Goal: Task Accomplishment & Management: Manage account settings

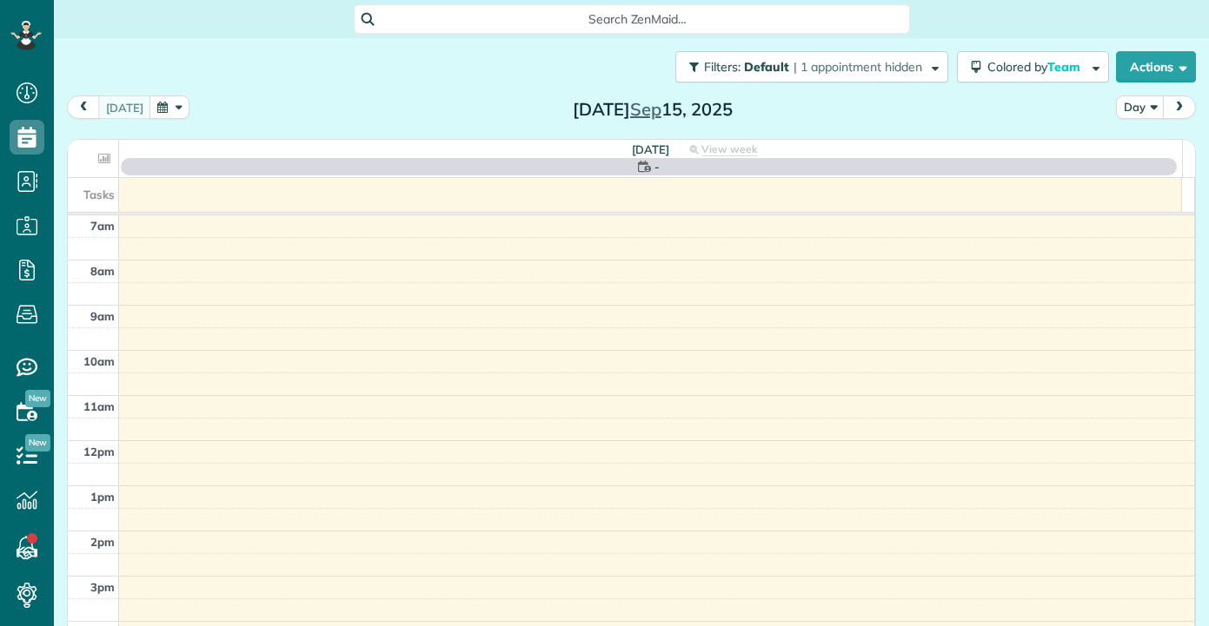
scroll to position [8, 8]
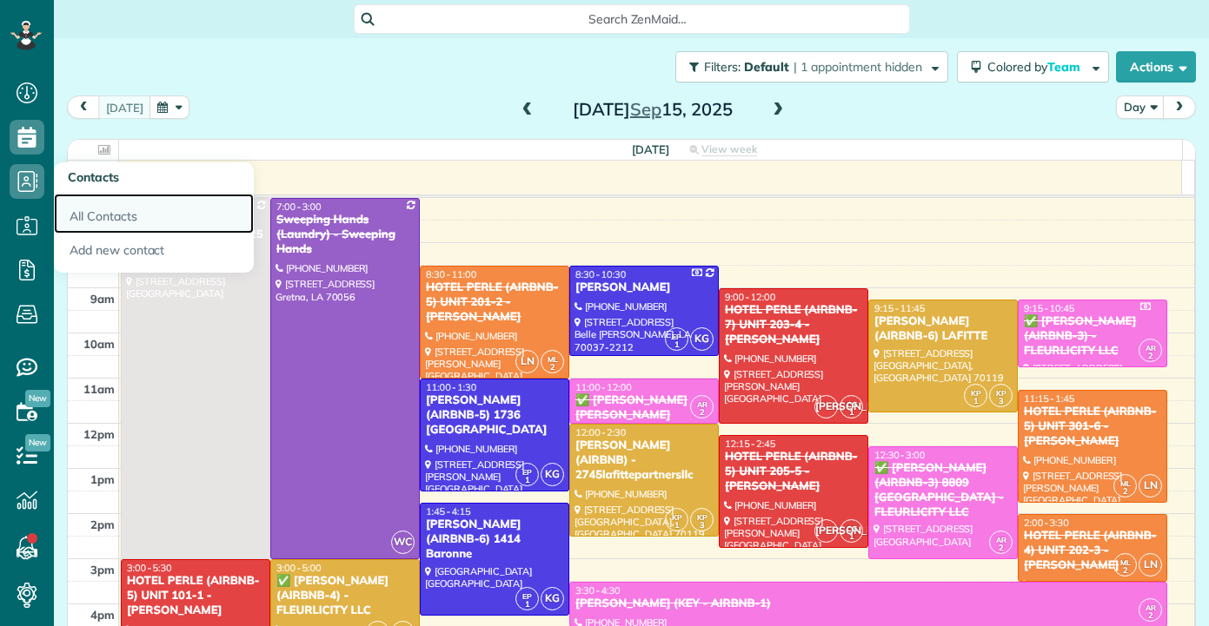
click at [115, 209] on link "All Contacts" at bounding box center [154, 214] width 200 height 40
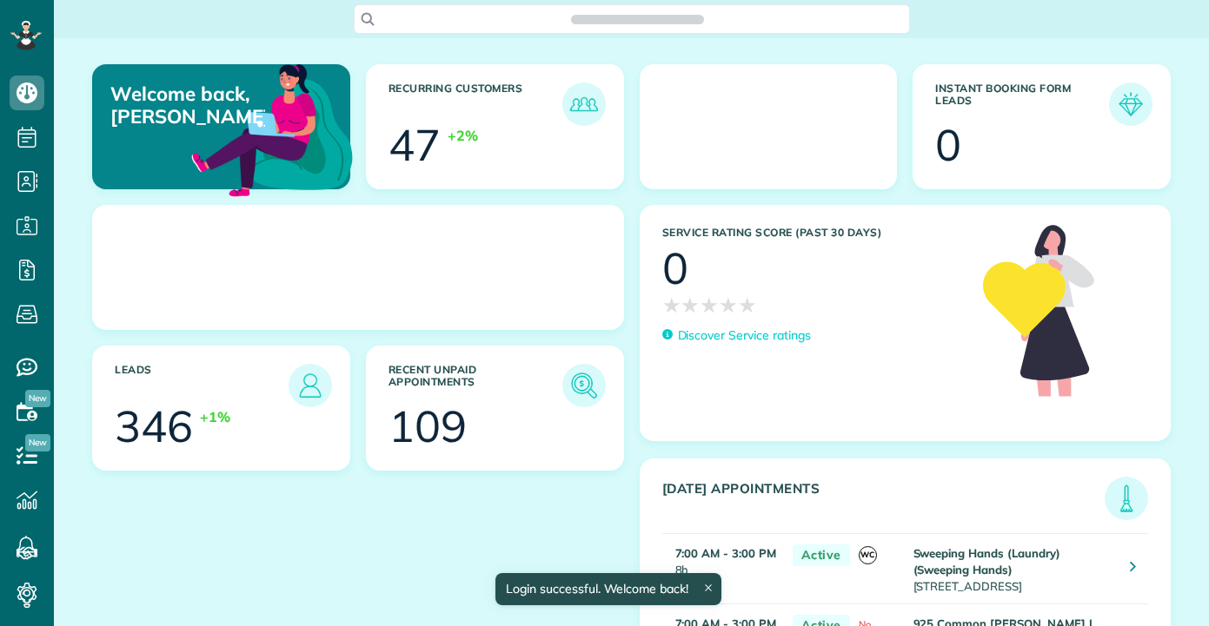
scroll to position [8, 8]
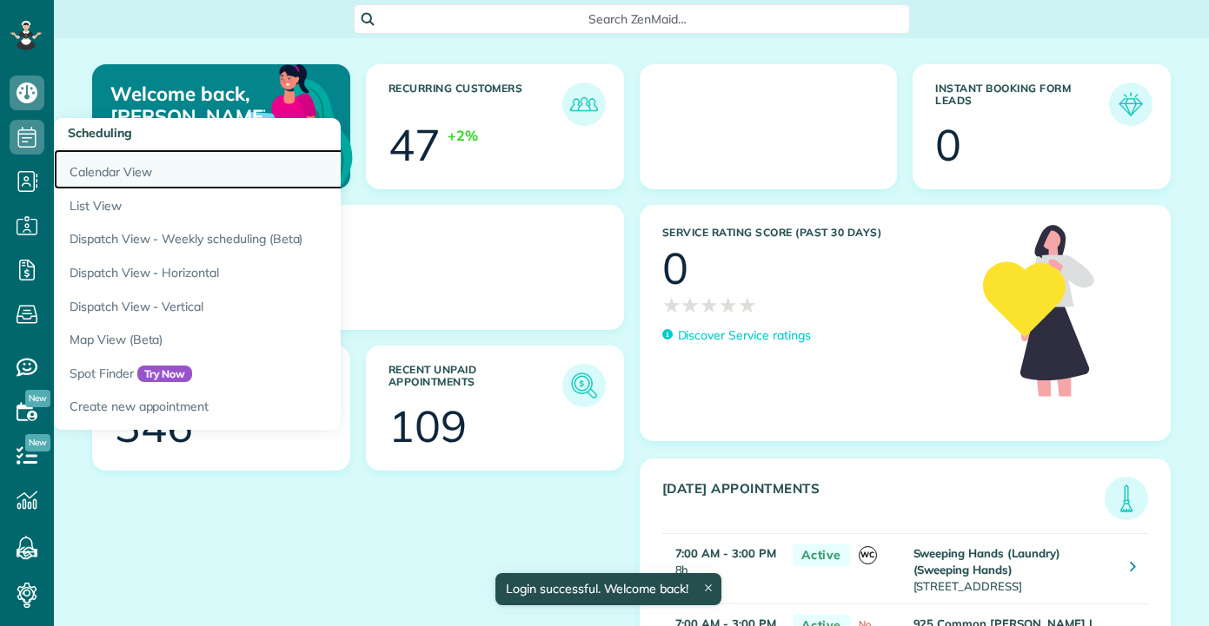
click at [104, 179] on link "Calendar View" at bounding box center [271, 169] width 434 height 40
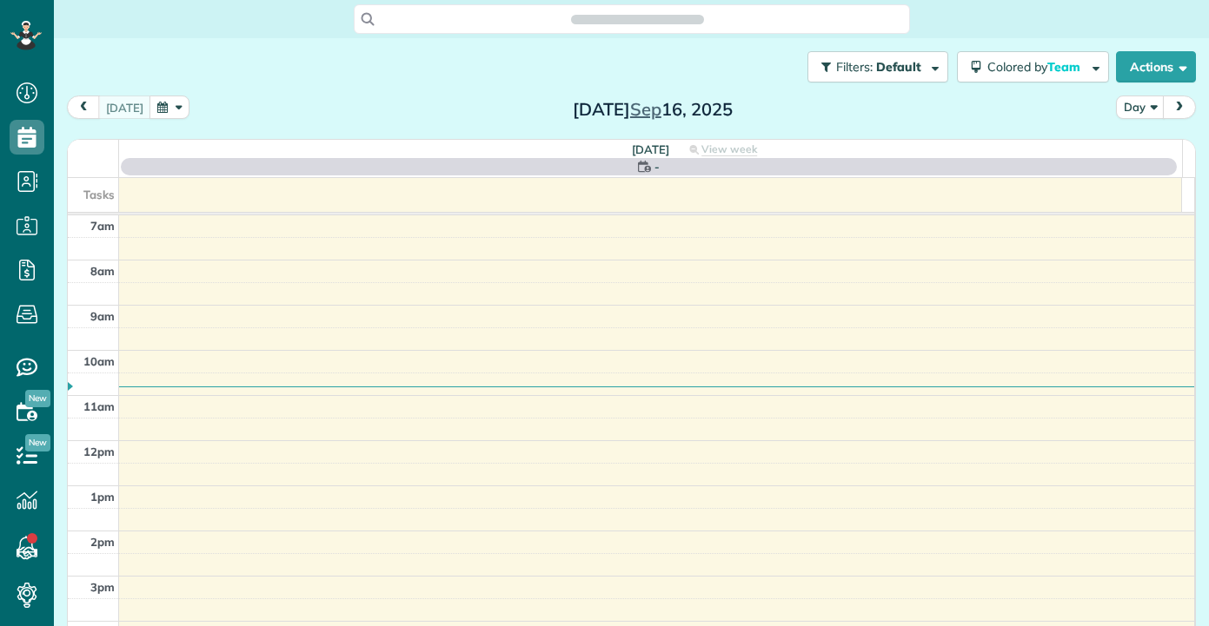
scroll to position [8, 8]
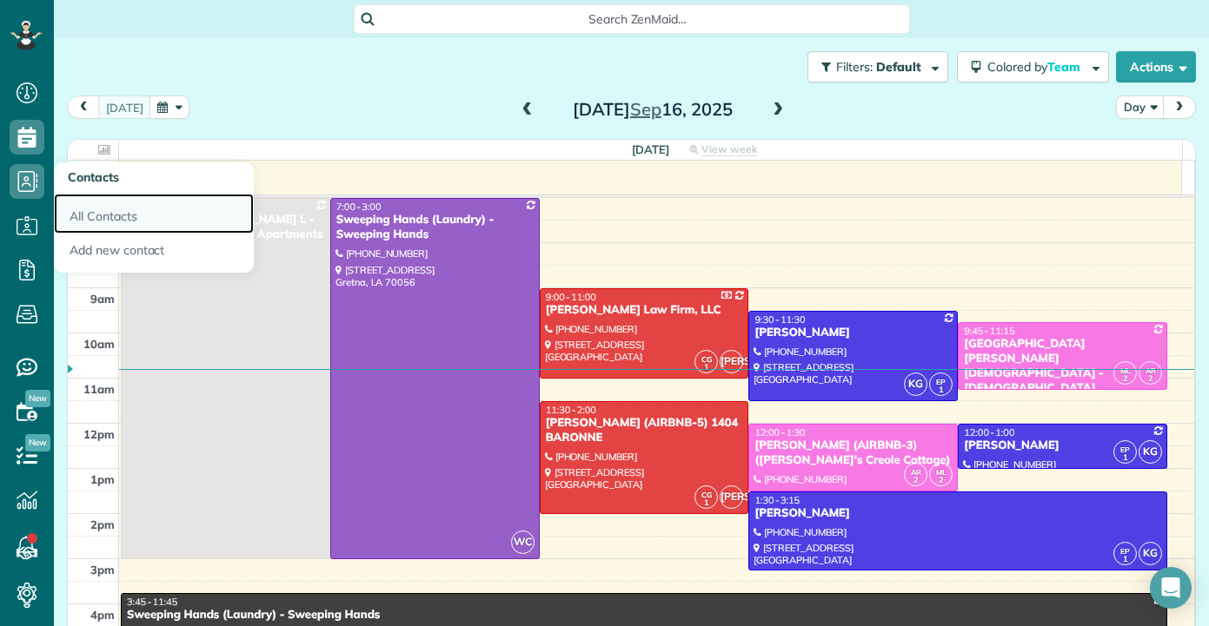
click at [107, 202] on link "All Contacts" at bounding box center [154, 214] width 200 height 40
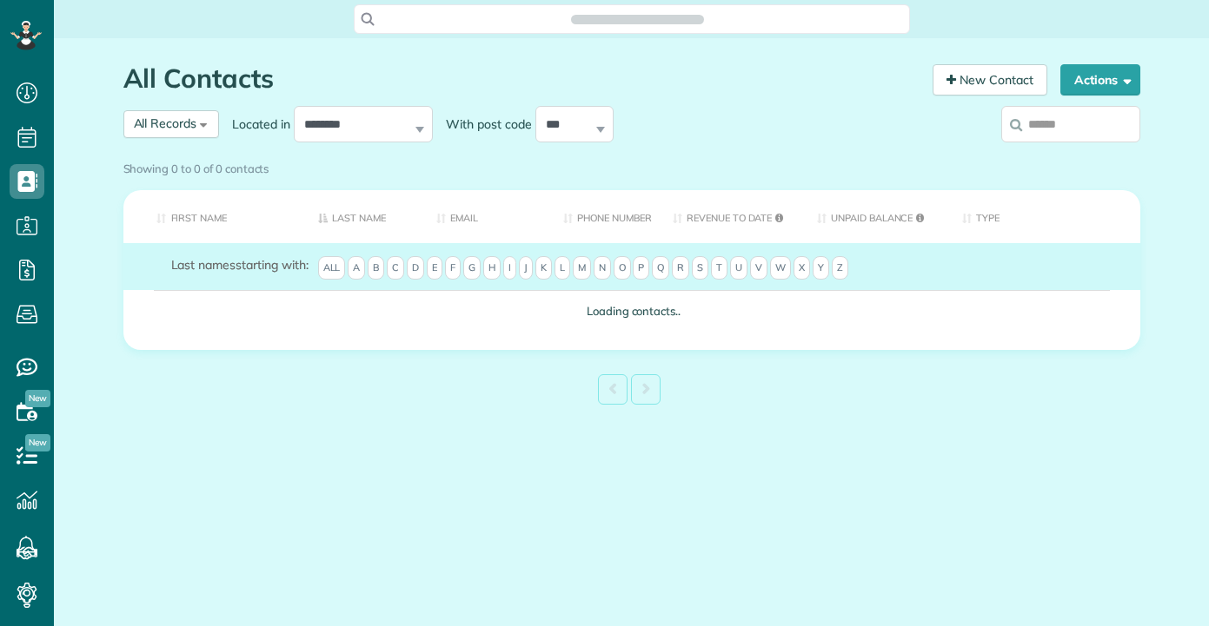
scroll to position [8, 8]
click at [1032, 154] on div "Showing 0 to 0 of 0 contacts" at bounding box center [631, 169] width 1043 height 30
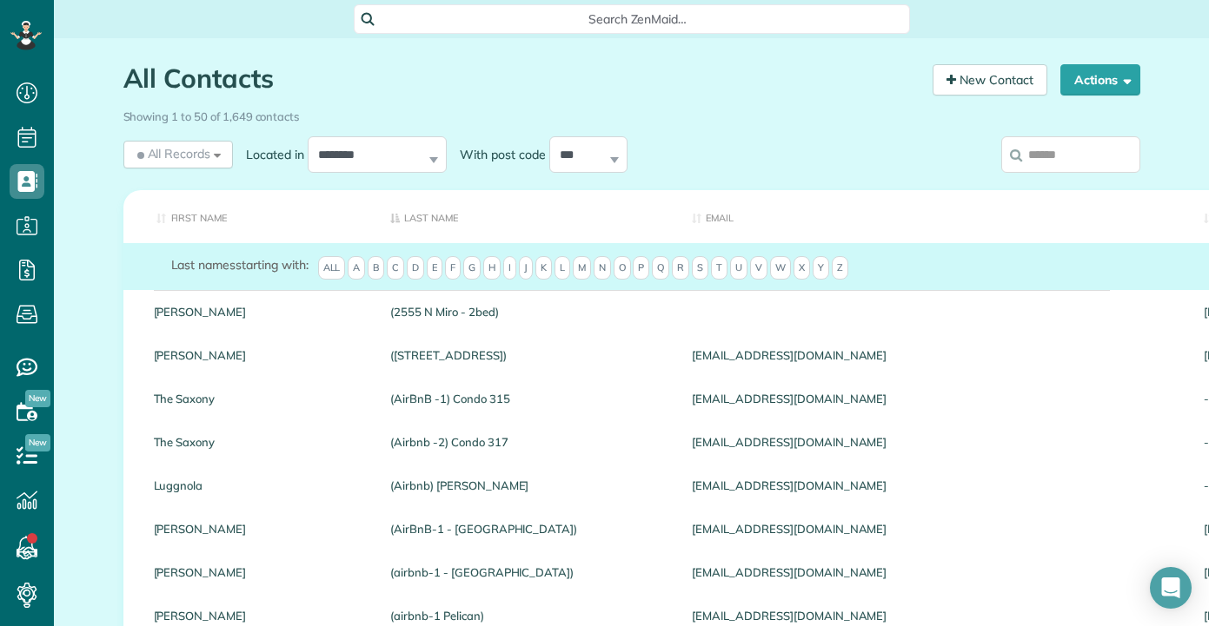
click at [1051, 162] on input "search" at bounding box center [1070, 154] width 139 height 36
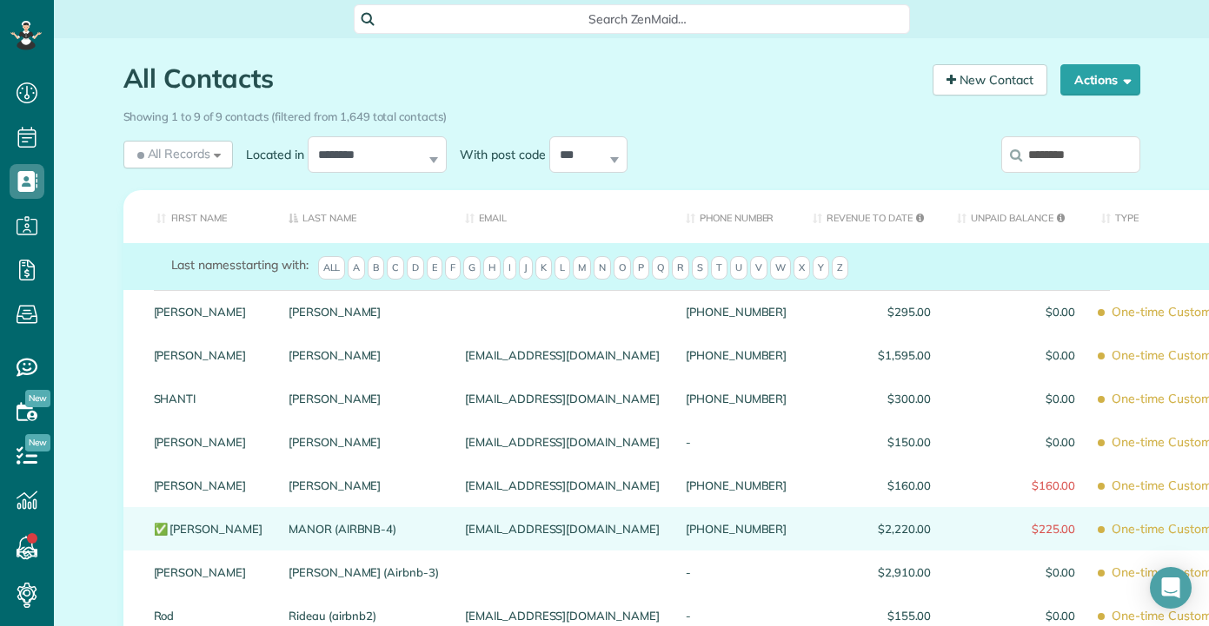
type input "********"
click at [288, 531] on link "MANOR (AIRBNB-4)" at bounding box center [363, 529] width 150 height 12
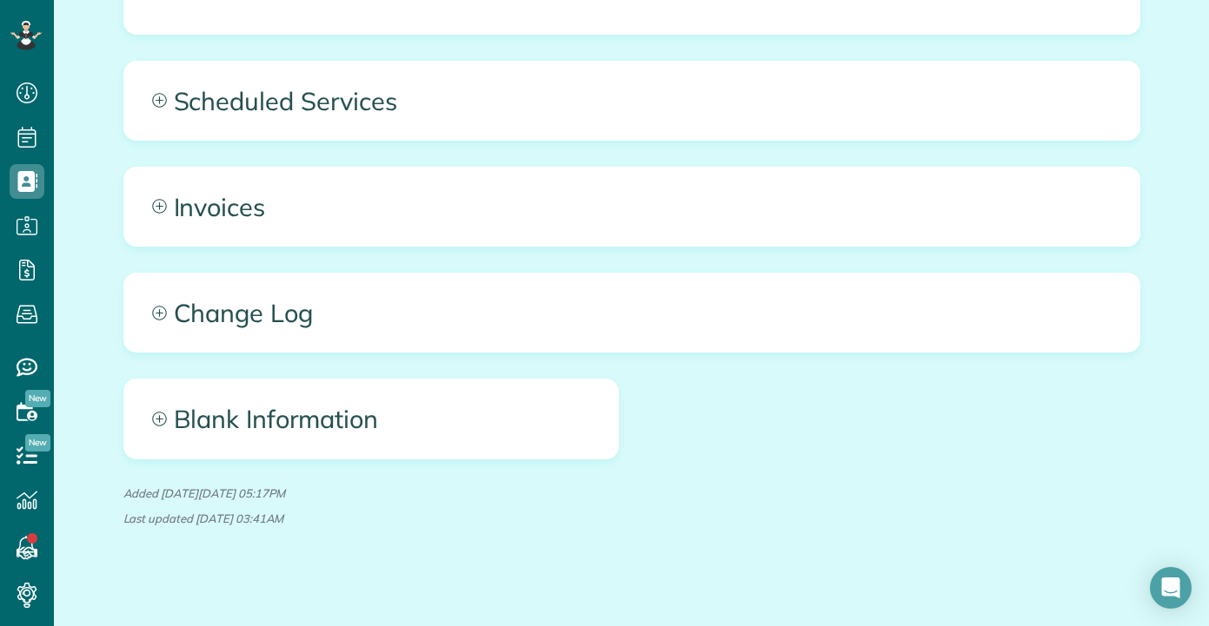
scroll to position [1441, 0]
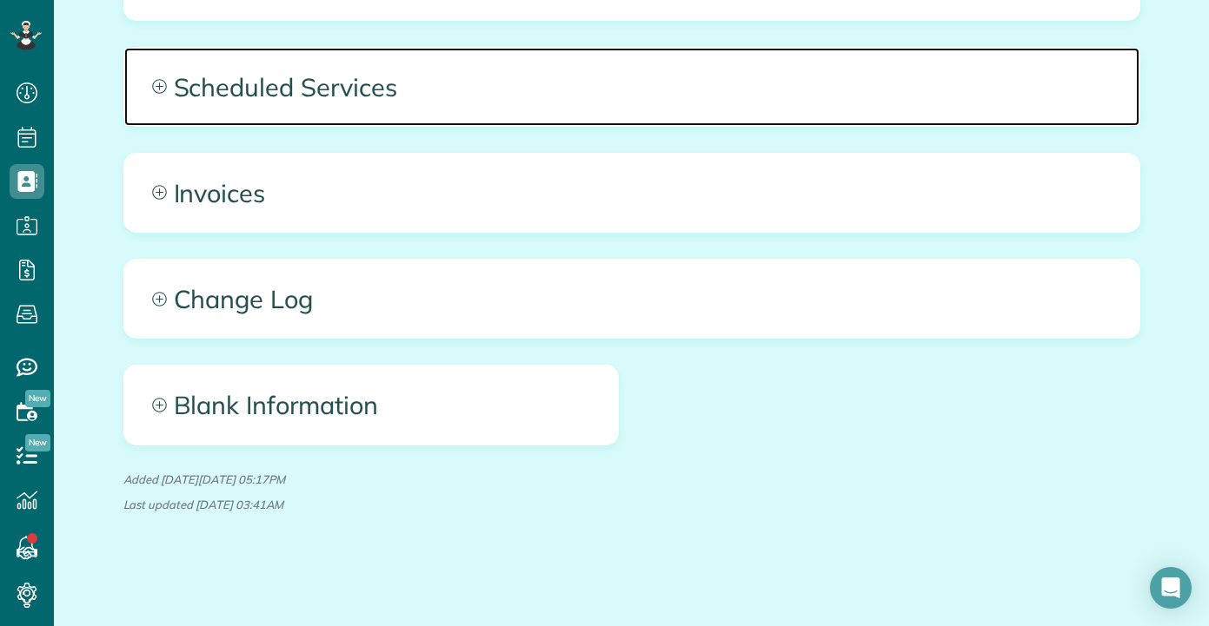
click at [282, 102] on span "Scheduled Services" at bounding box center [631, 87] width 1015 height 78
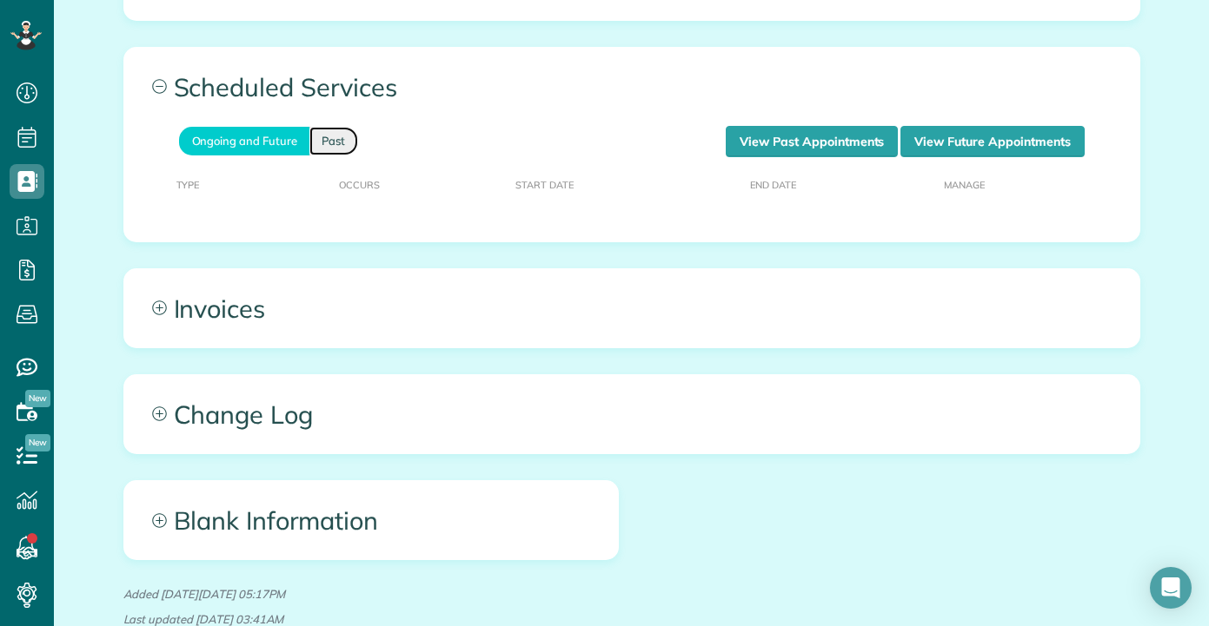
click at [323, 129] on link "Past" at bounding box center [333, 141] width 49 height 29
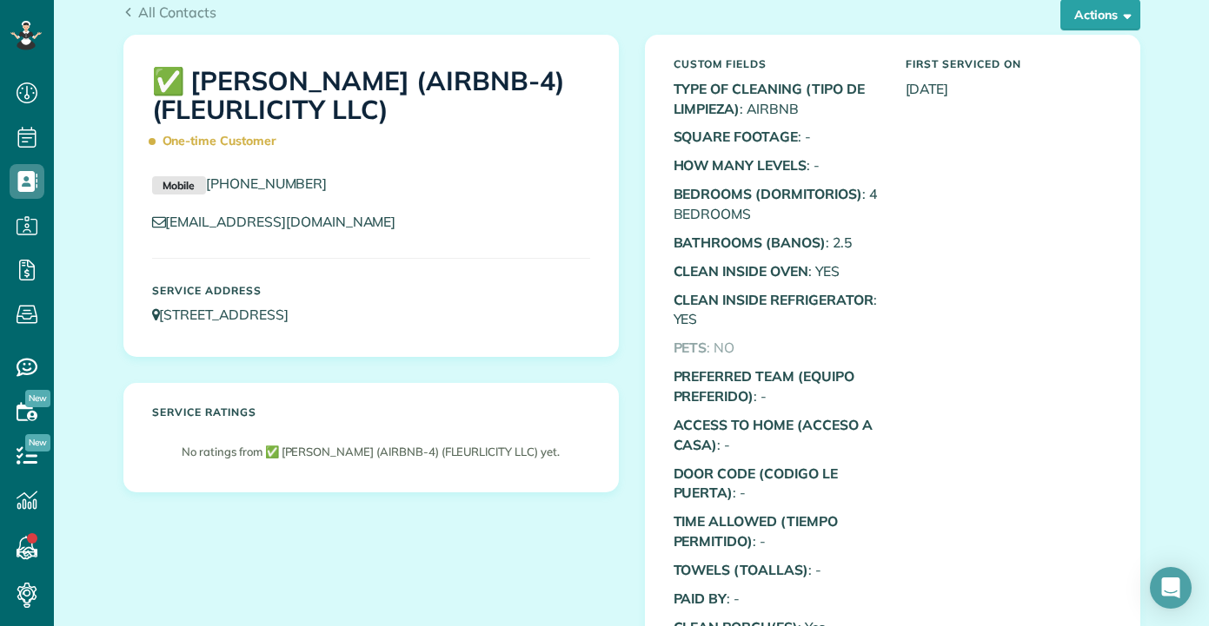
scroll to position [0, 0]
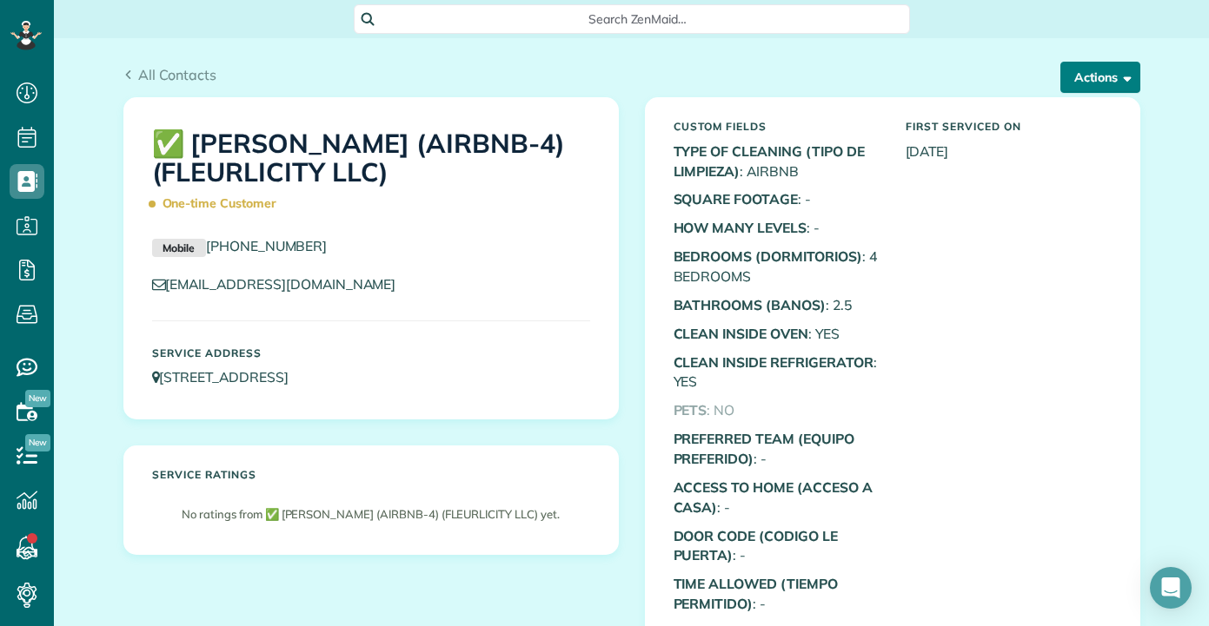
click at [1117, 75] on span "button" at bounding box center [1123, 76] width 13 height 13
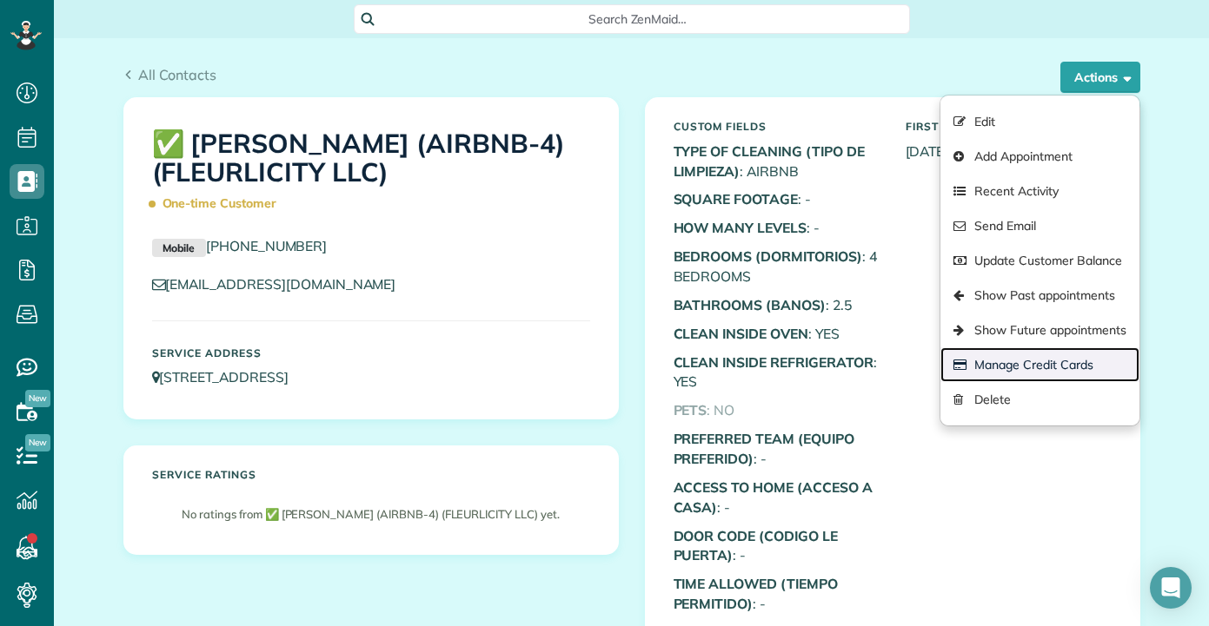
click at [1016, 363] on link "Manage Credit Cards" at bounding box center [1039, 365] width 198 height 35
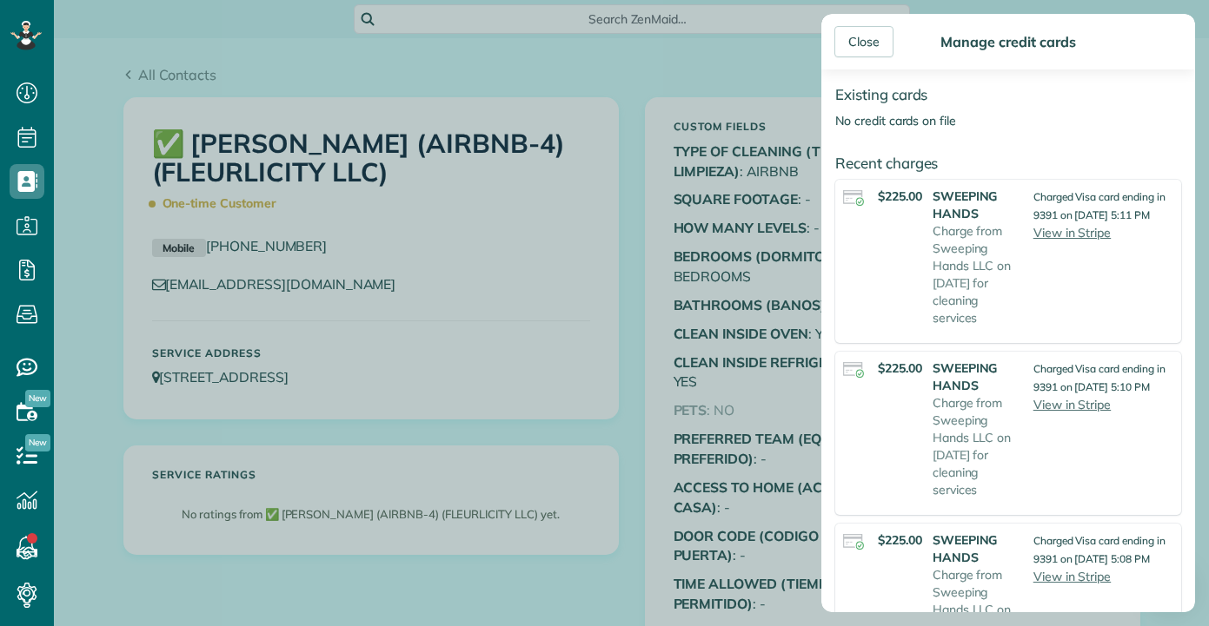
scroll to position [174, 0]
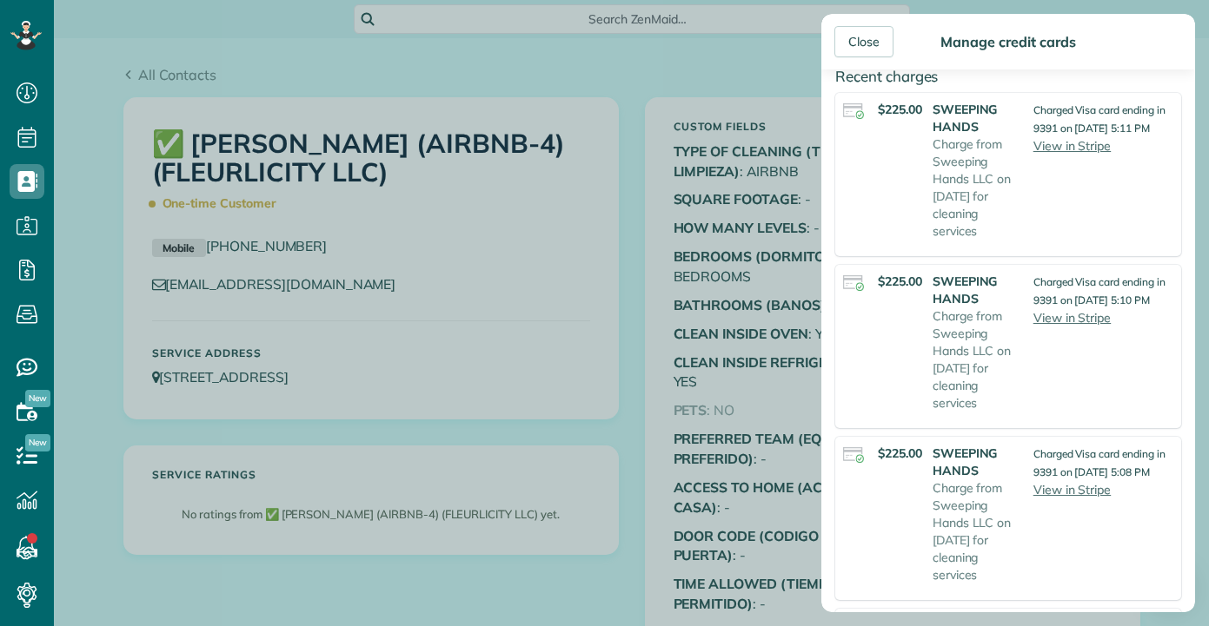
click at [594, 68] on div "Close Manage credit cards Add or charge new card Add a new Credit Card Charge a…" at bounding box center [604, 313] width 1209 height 626
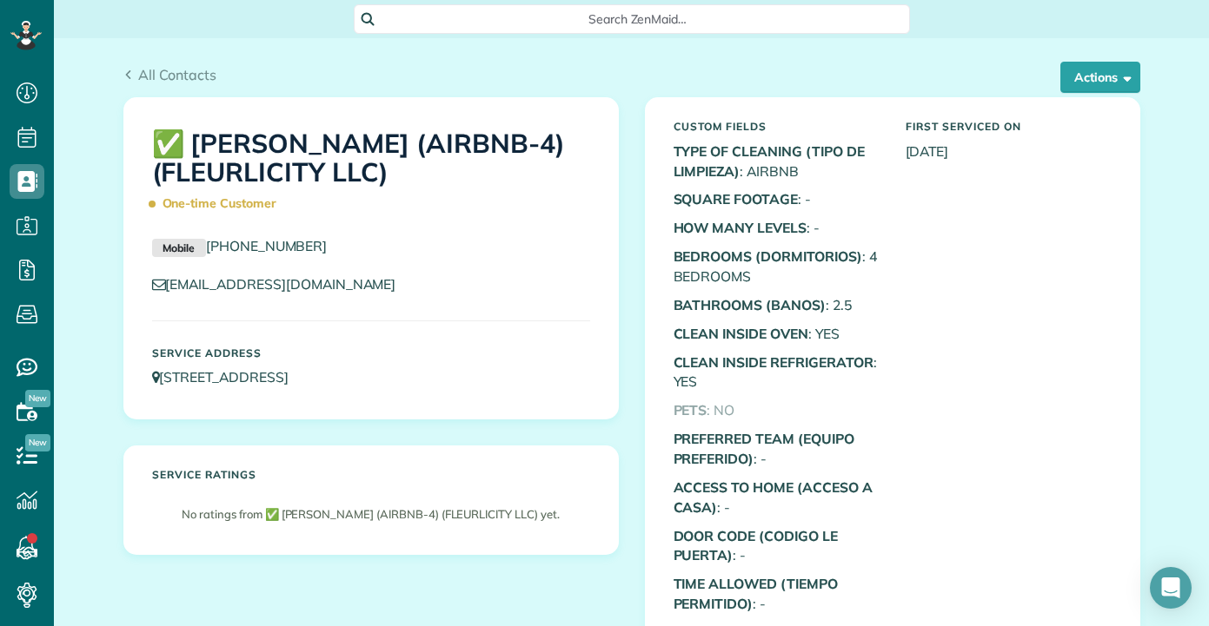
click at [460, 593] on div "✅ FRANKLIN MANOR (AIRBNB-4) (FLEURLICITY LLC) One-time Customer Mobile (209) 40…" at bounding box center [631, 423] width 1043 height 652
